Goal: Information Seeking & Learning: Learn about a topic

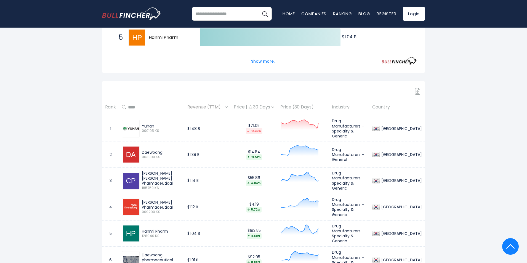
scroll to position [248, 0]
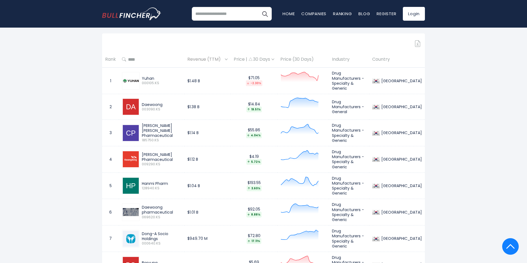
click at [228, 60] on div "Revenue (TTM)" at bounding box center [207, 59] width 40 height 9
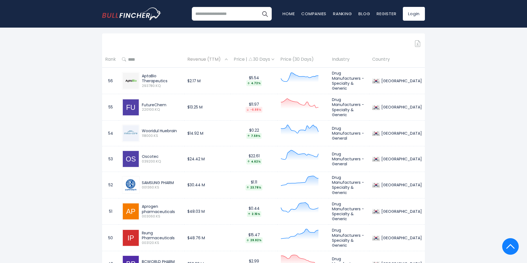
click at [228, 60] on div "Revenue (TTM)" at bounding box center [207, 59] width 40 height 9
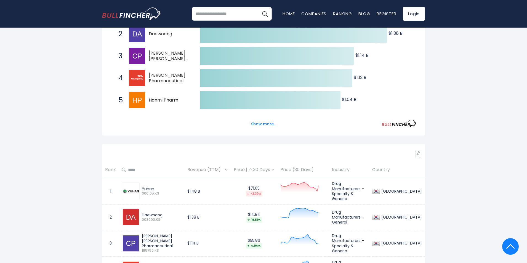
scroll to position [28, 0]
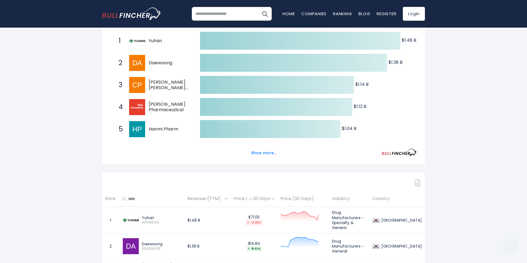
scroll to position [173, 0]
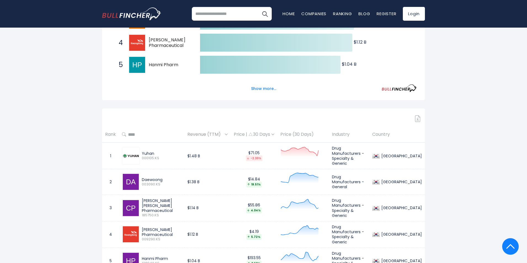
click at [211, 133] on span "Revenue (TTM)" at bounding box center [205, 134] width 36 height 9
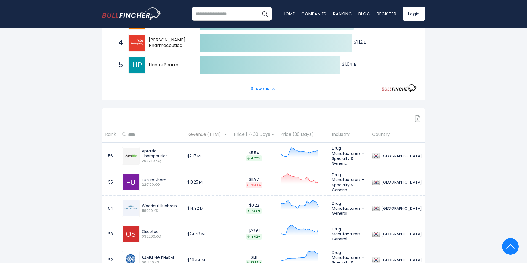
click at [211, 133] on span "Revenue (TTM)" at bounding box center [205, 134] width 36 height 9
